Goal: Information Seeking & Learning: Check status

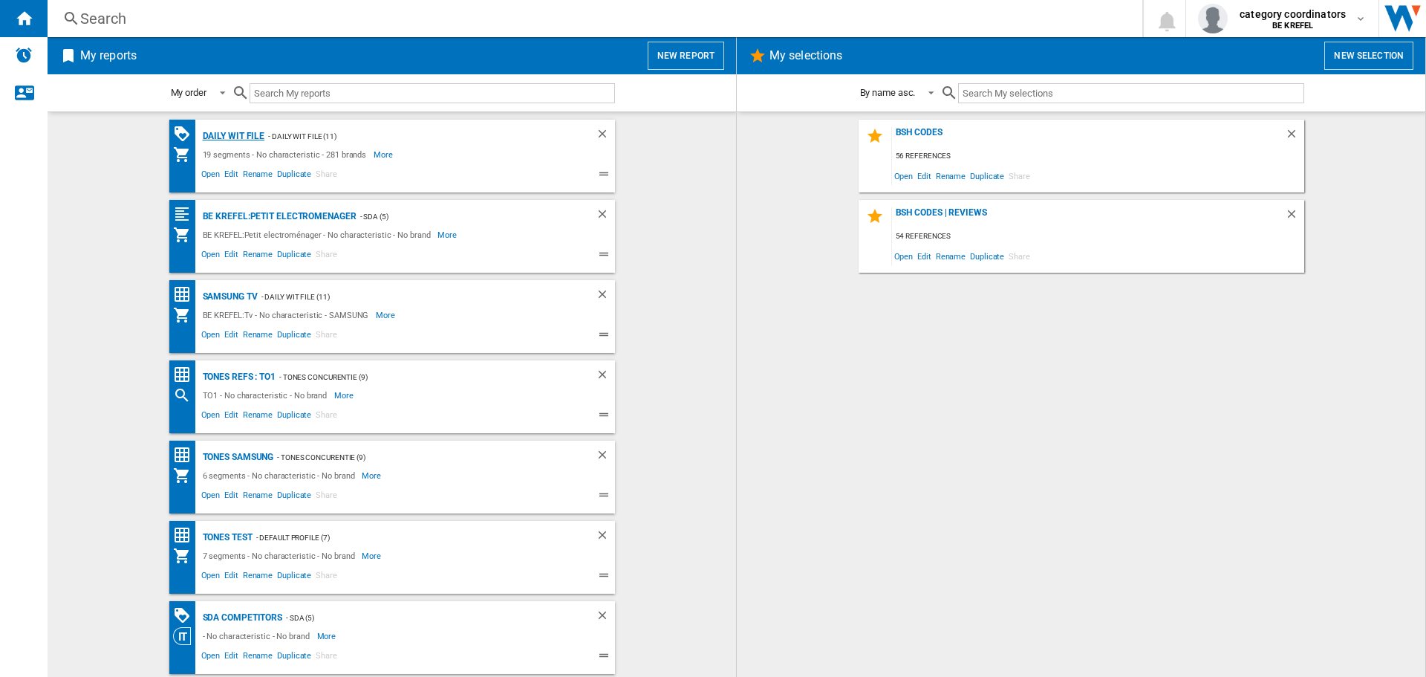
click at [221, 134] on div "Daily WIT file" at bounding box center [232, 136] width 66 height 19
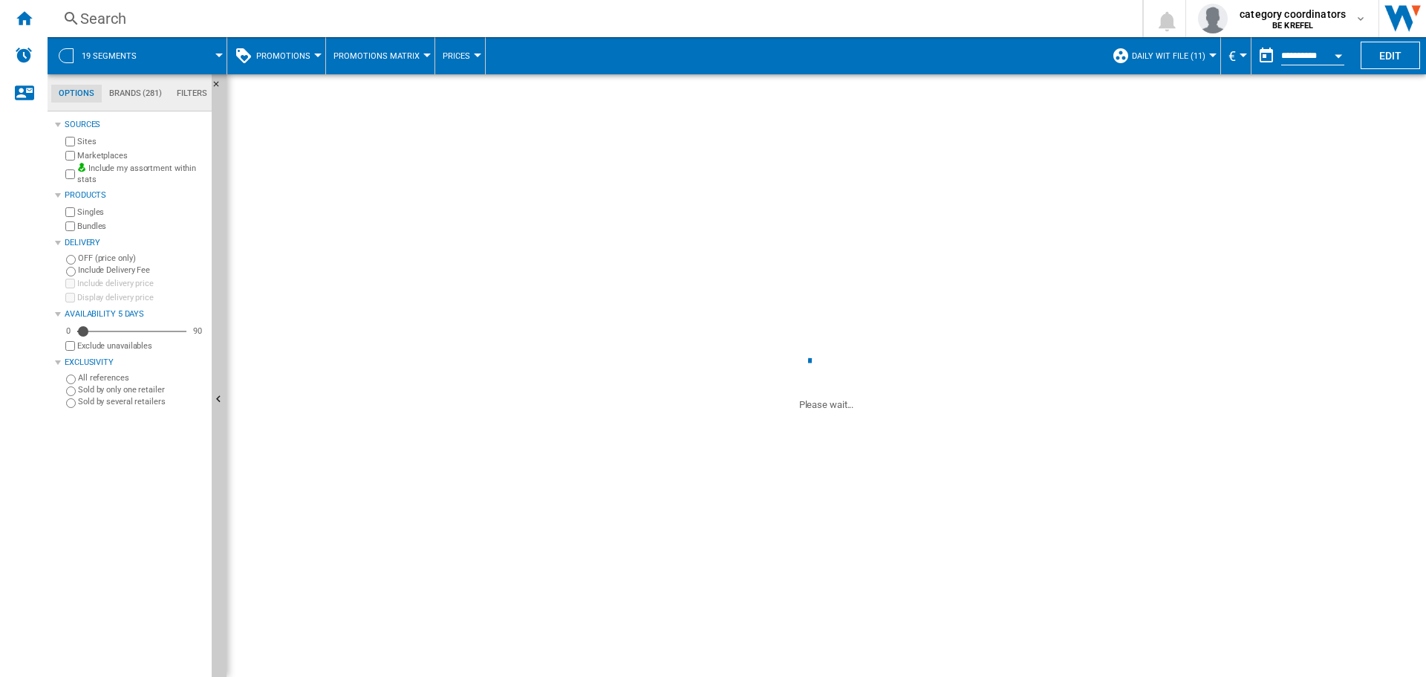
drag, startPoint x: 303, startPoint y: 56, endPoint x: 303, endPoint y: 45, distance: 10.4
click at [303, 45] on button "Promotions" at bounding box center [287, 55] width 62 height 37
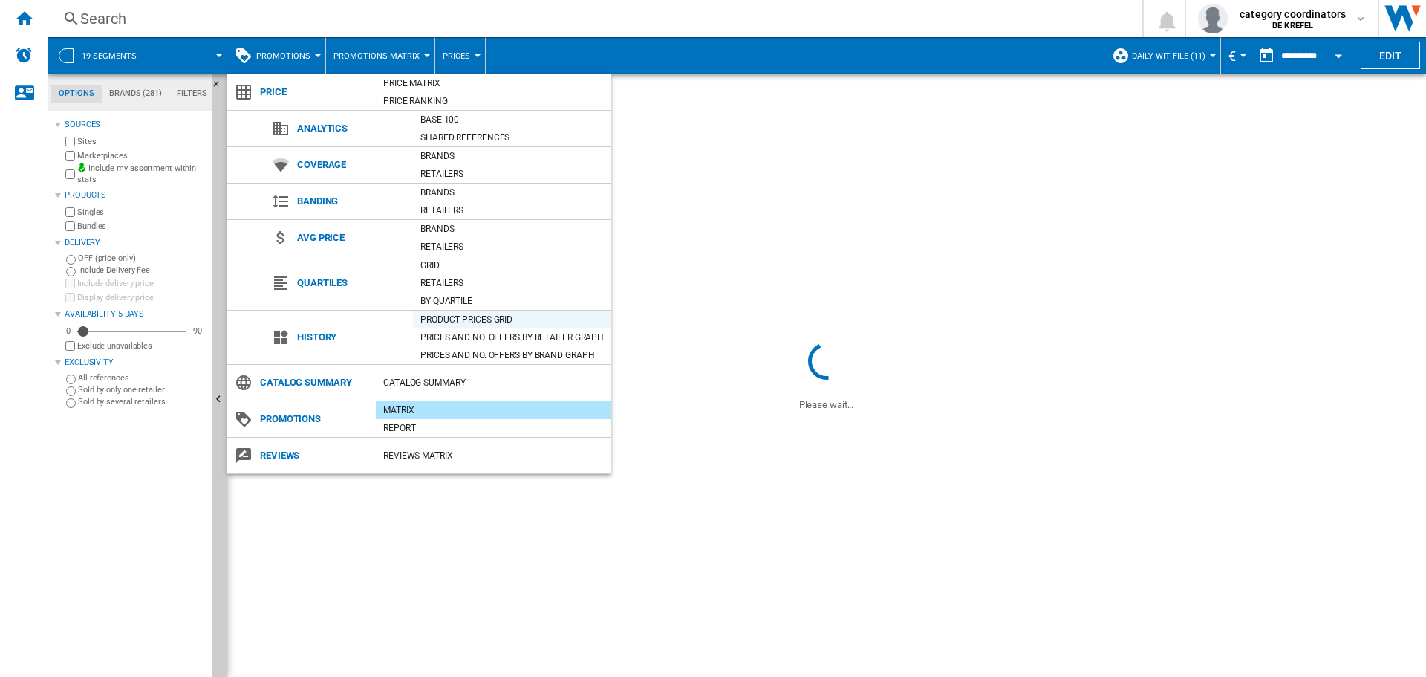
click at [491, 319] on div "Product prices grid" at bounding box center [512, 319] width 198 height 15
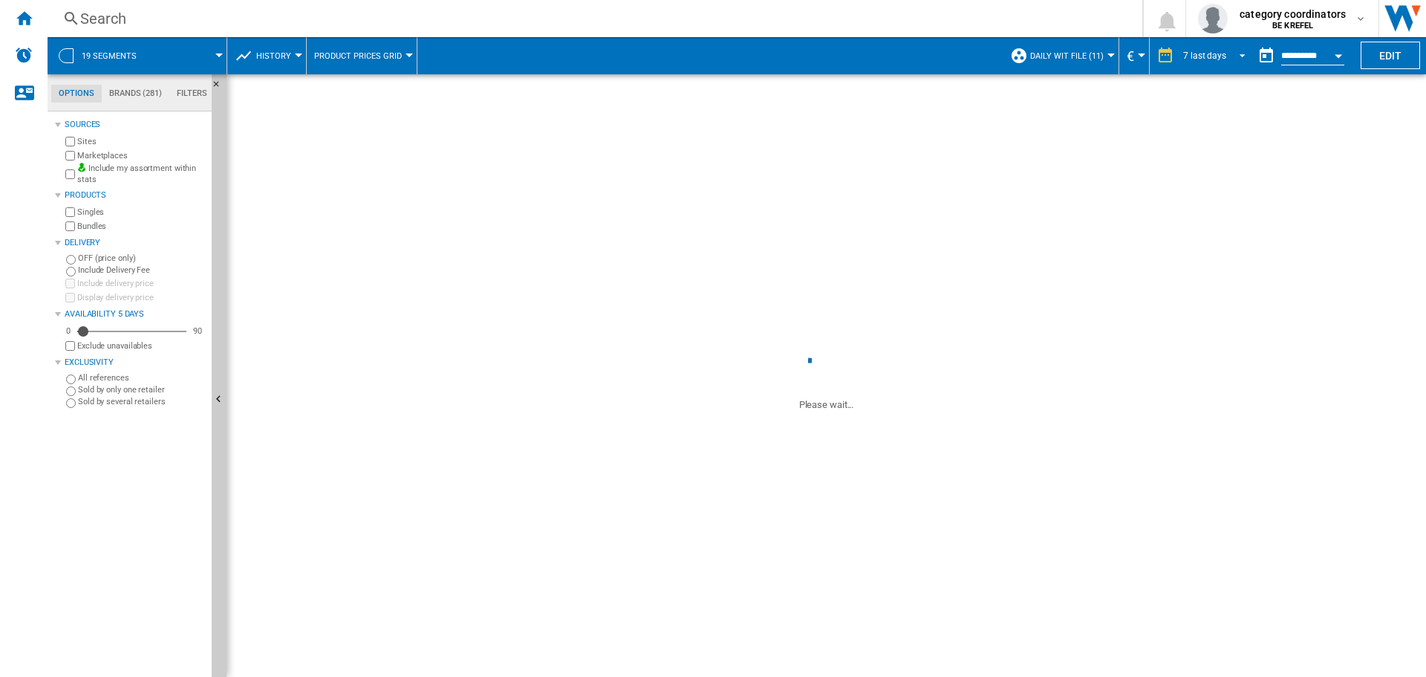
click at [1209, 59] on div "7 last days" at bounding box center [1204, 56] width 43 height 10
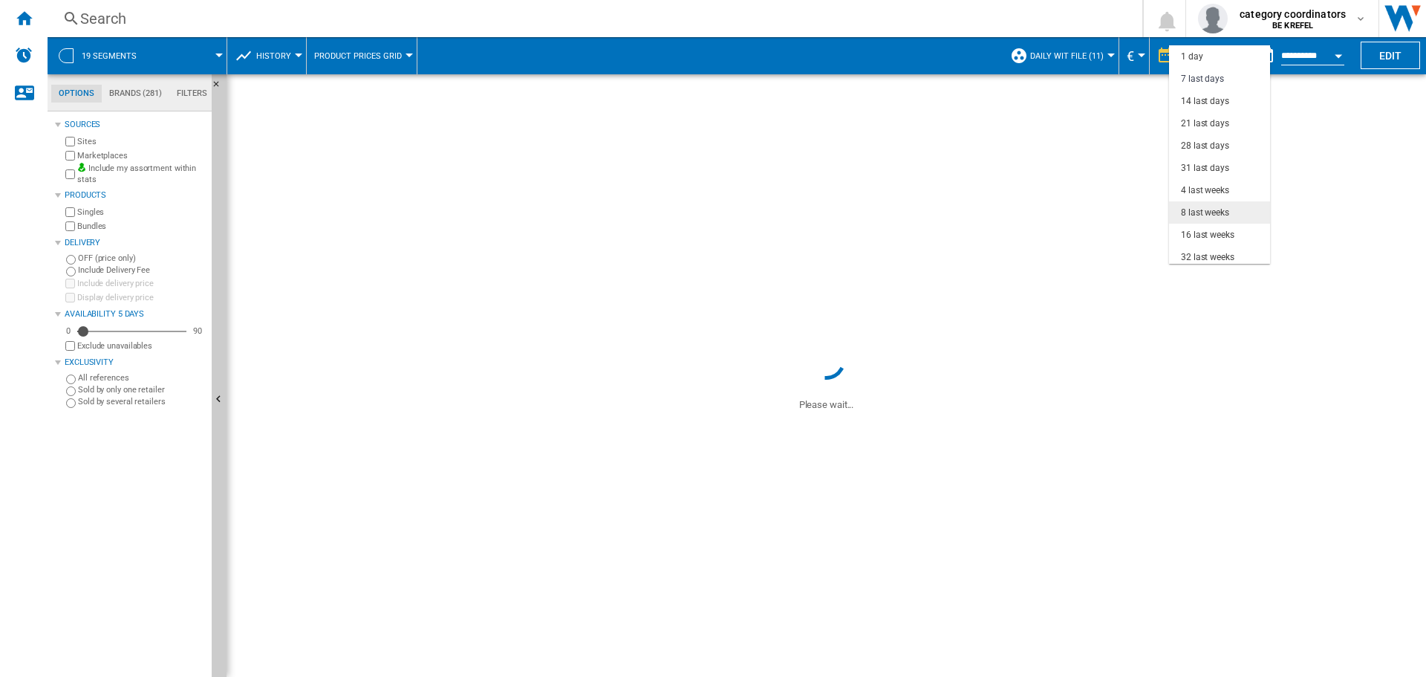
click at [1223, 205] on md-option "8 last weeks" at bounding box center [1219, 212] width 101 height 22
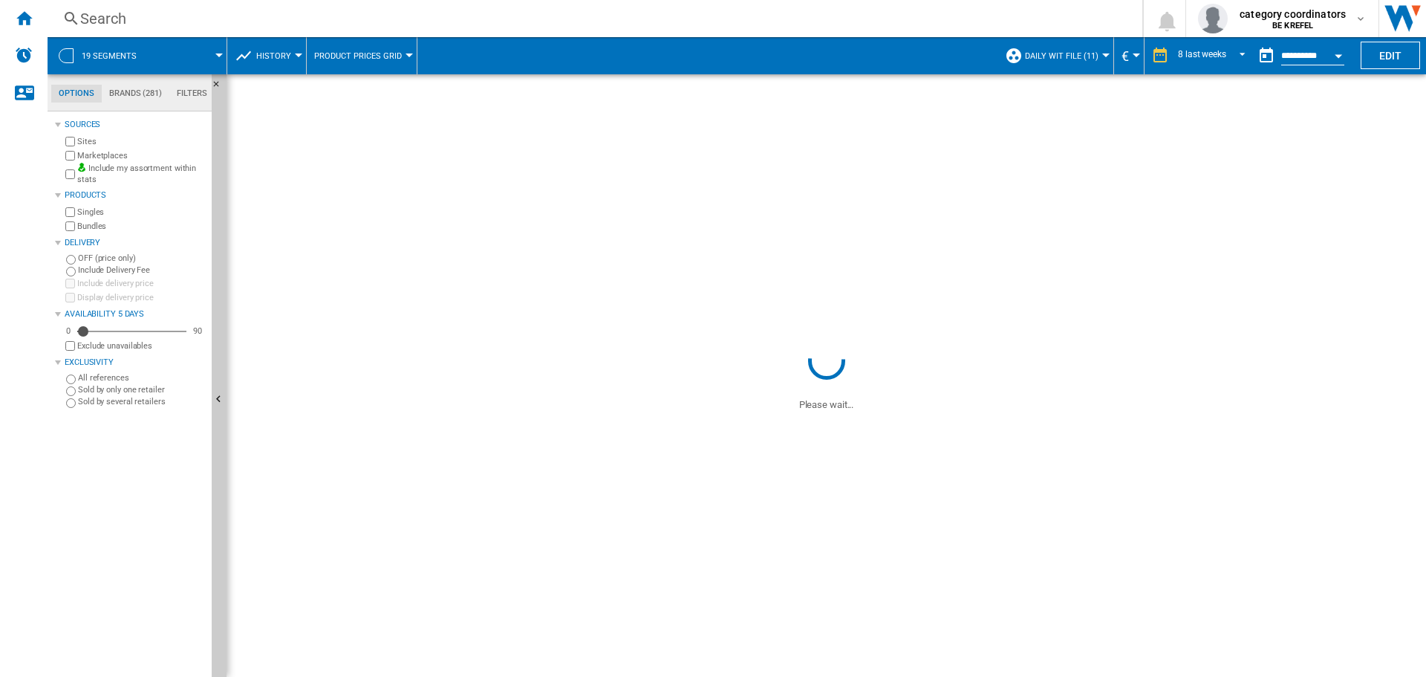
click at [73, 22] on ng-md-icon at bounding box center [71, 19] width 18 height 19
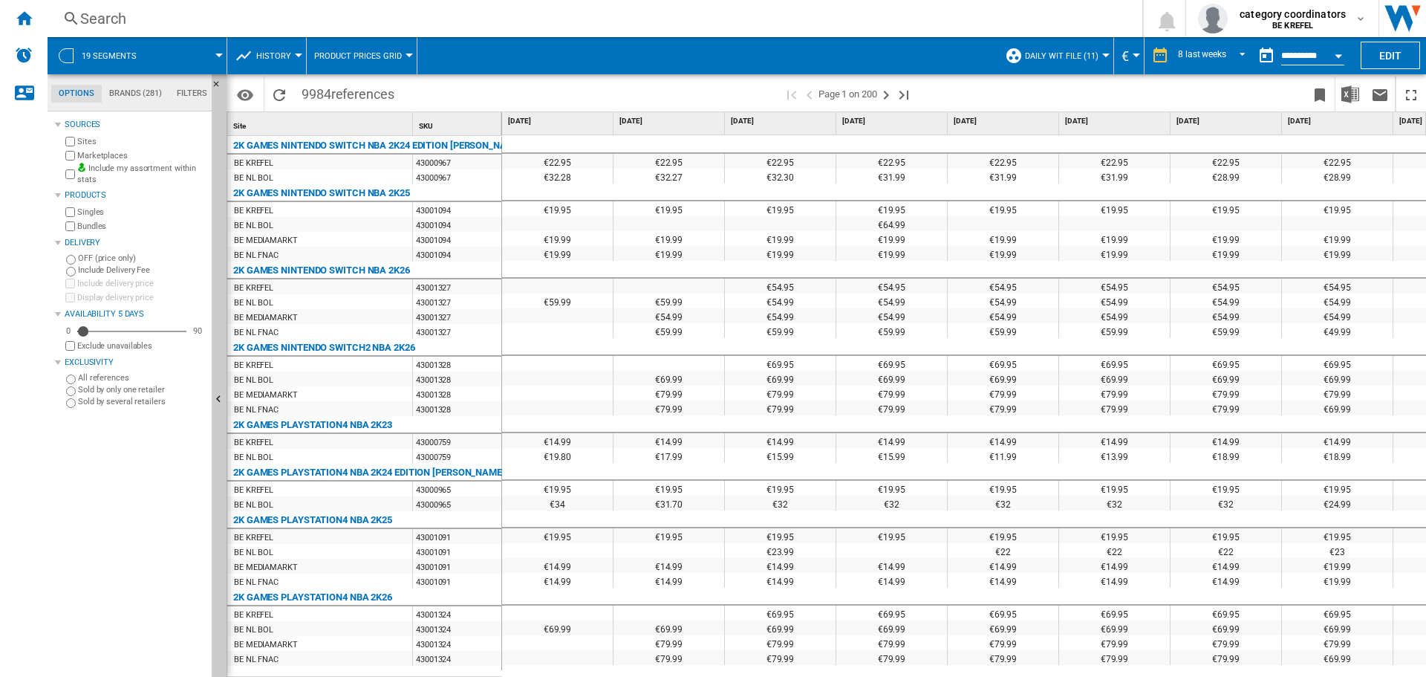
click at [89, 13] on div "Search" at bounding box center [592, 18] width 1024 height 21
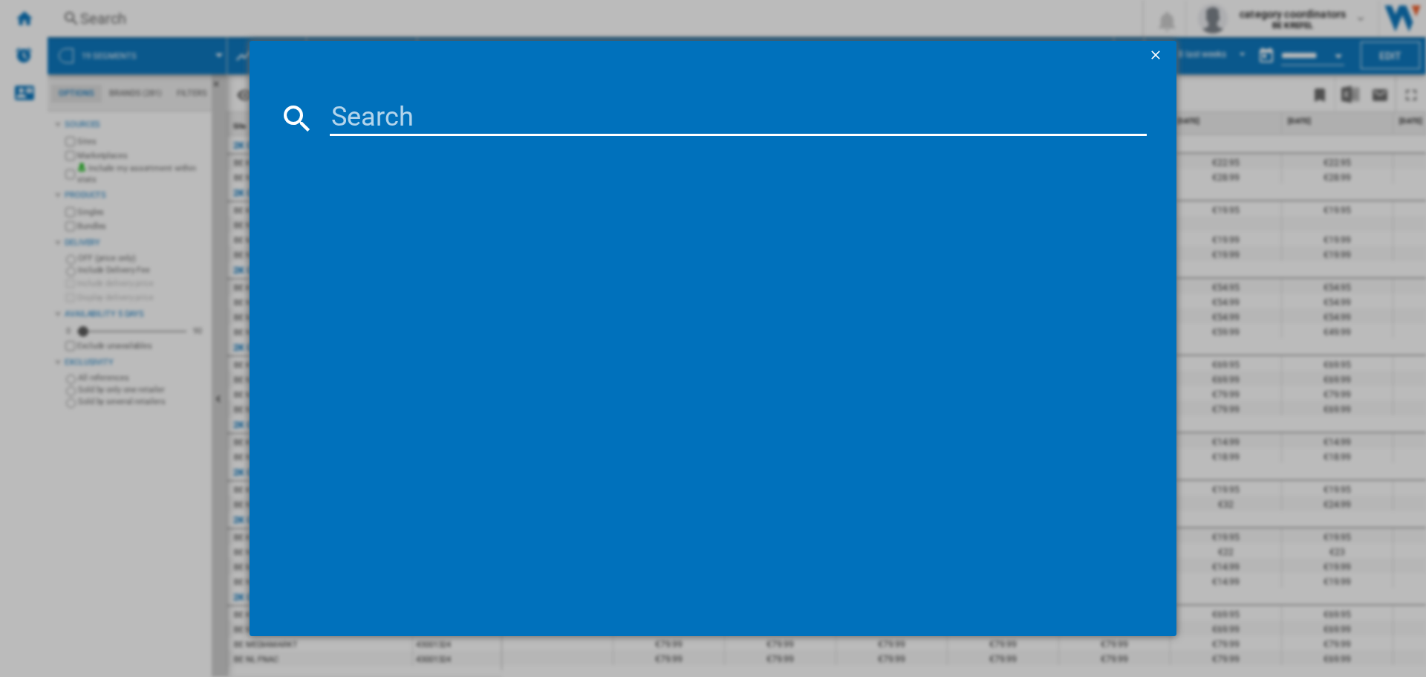
click at [365, 115] on input at bounding box center [738, 118] width 817 height 36
type input "12007608"
click at [439, 212] on div "BOSCH SERIE4 SMH4ECX27E INTEGRABLE" at bounding box center [723, 214] width 802 height 15
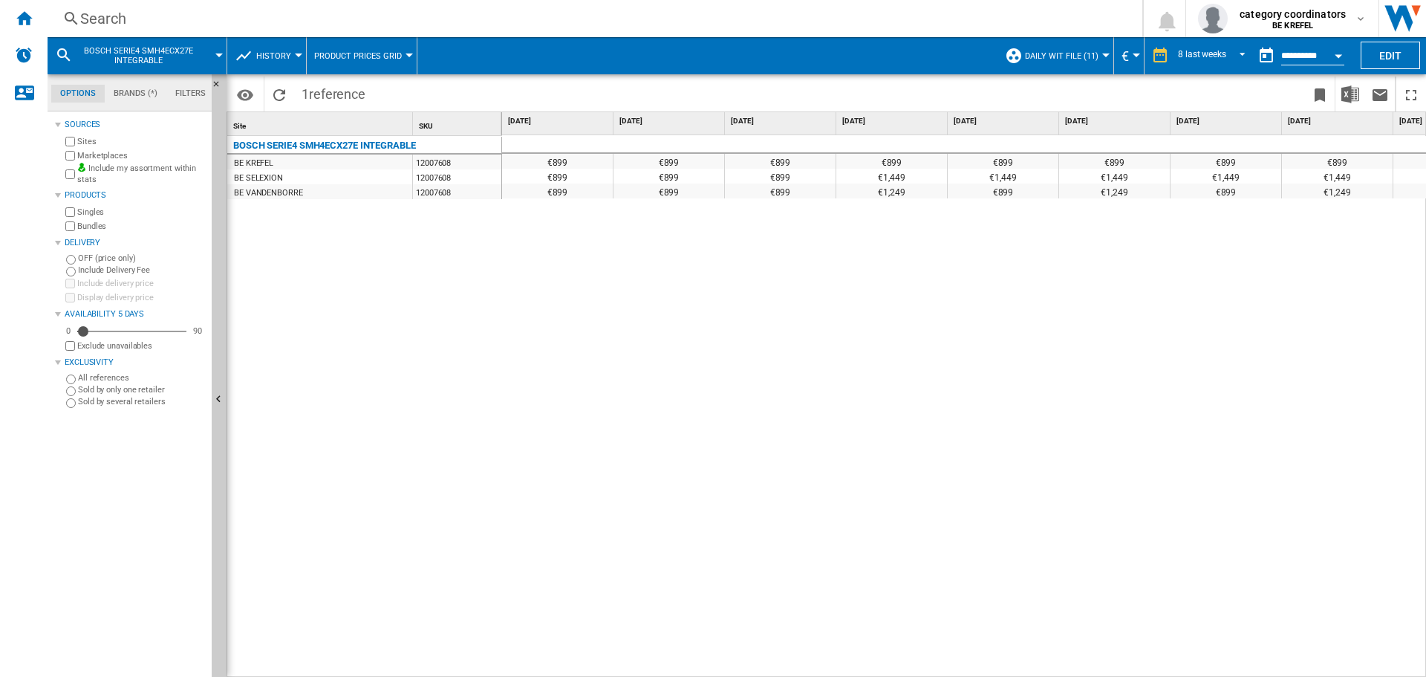
scroll to position [0, 78]
